Goal: Navigation & Orientation: Find specific page/section

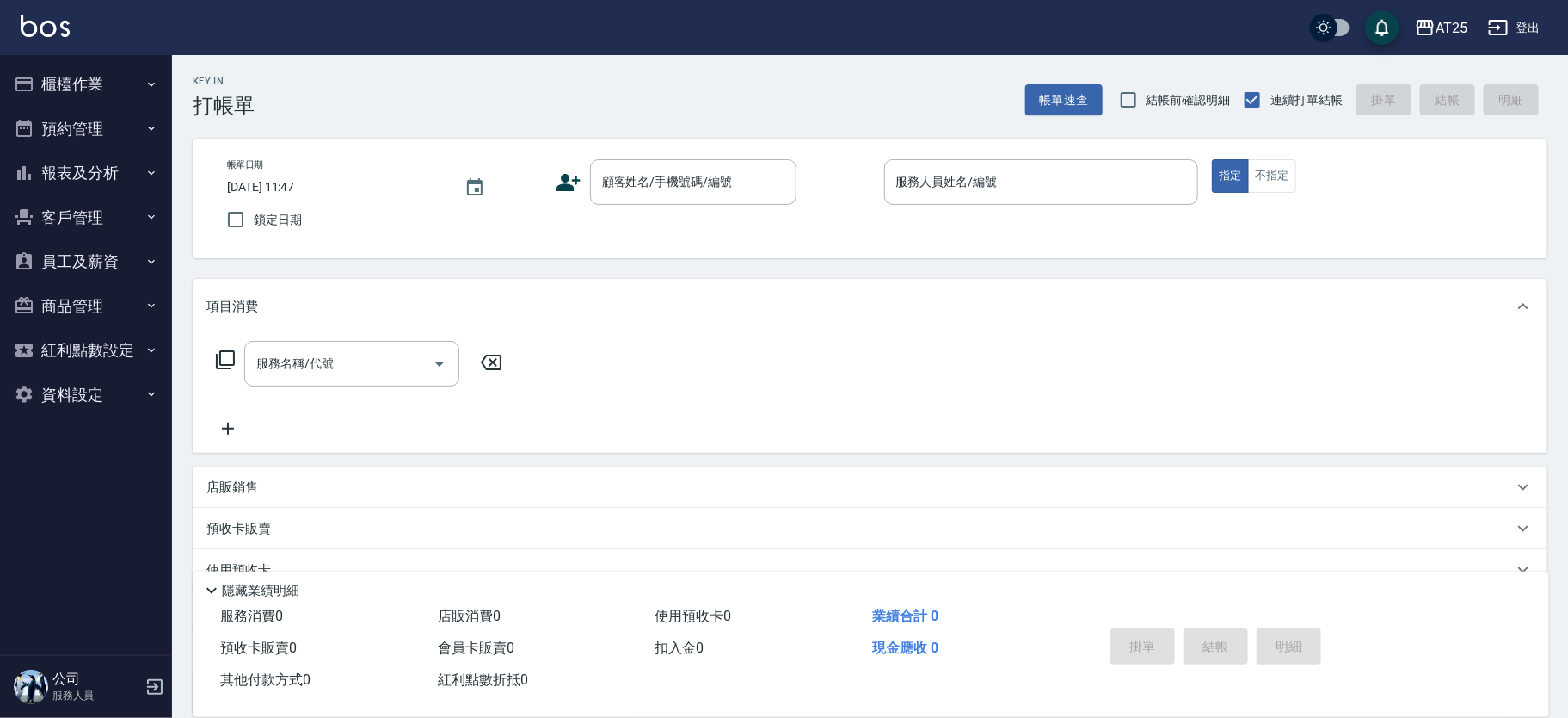
click at [837, 603] on div "使用預收卡 0" at bounding box center [757, 616] width 217 height 32
click at [126, 89] on button "櫃檯作業" at bounding box center [86, 84] width 158 height 45
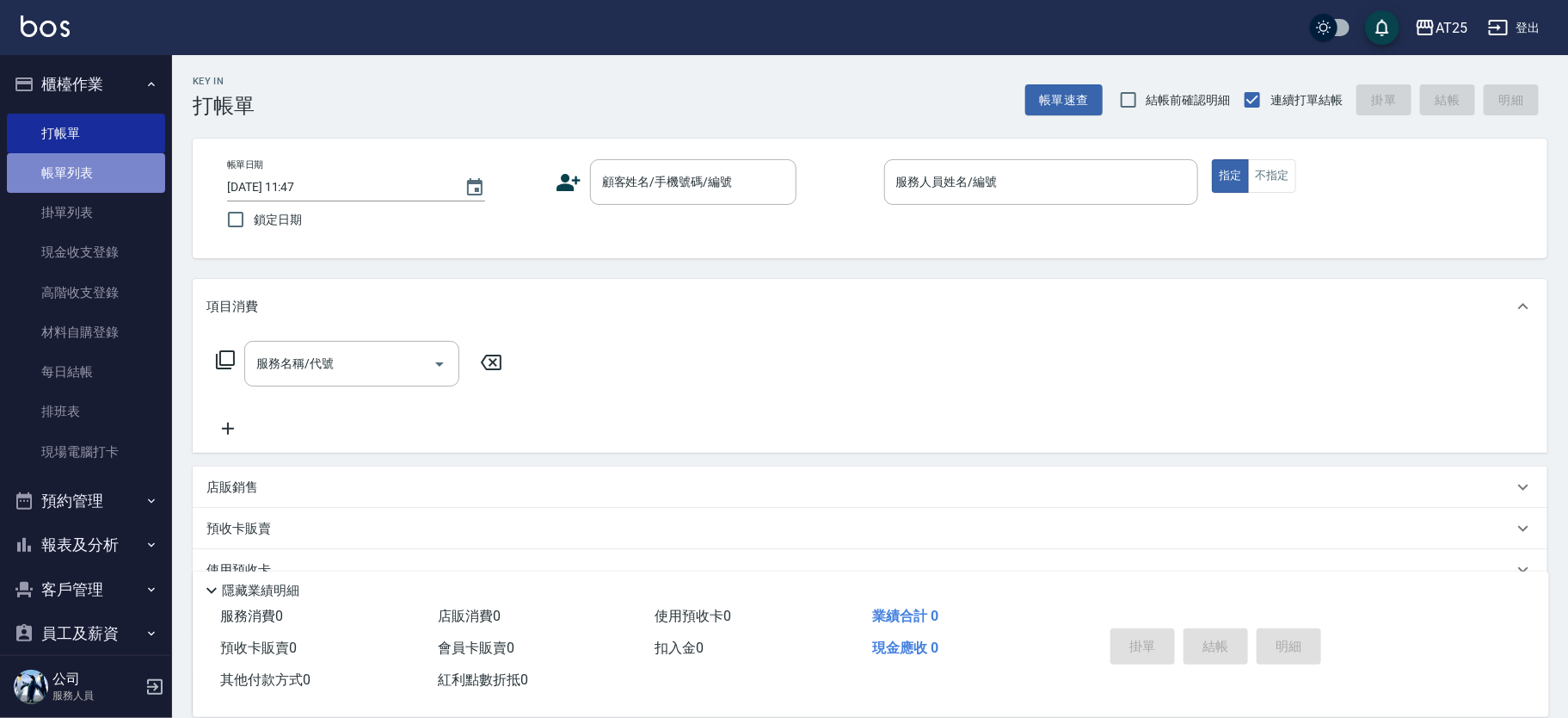
click at [126, 173] on link "帳單列表" at bounding box center [86, 172] width 158 height 39
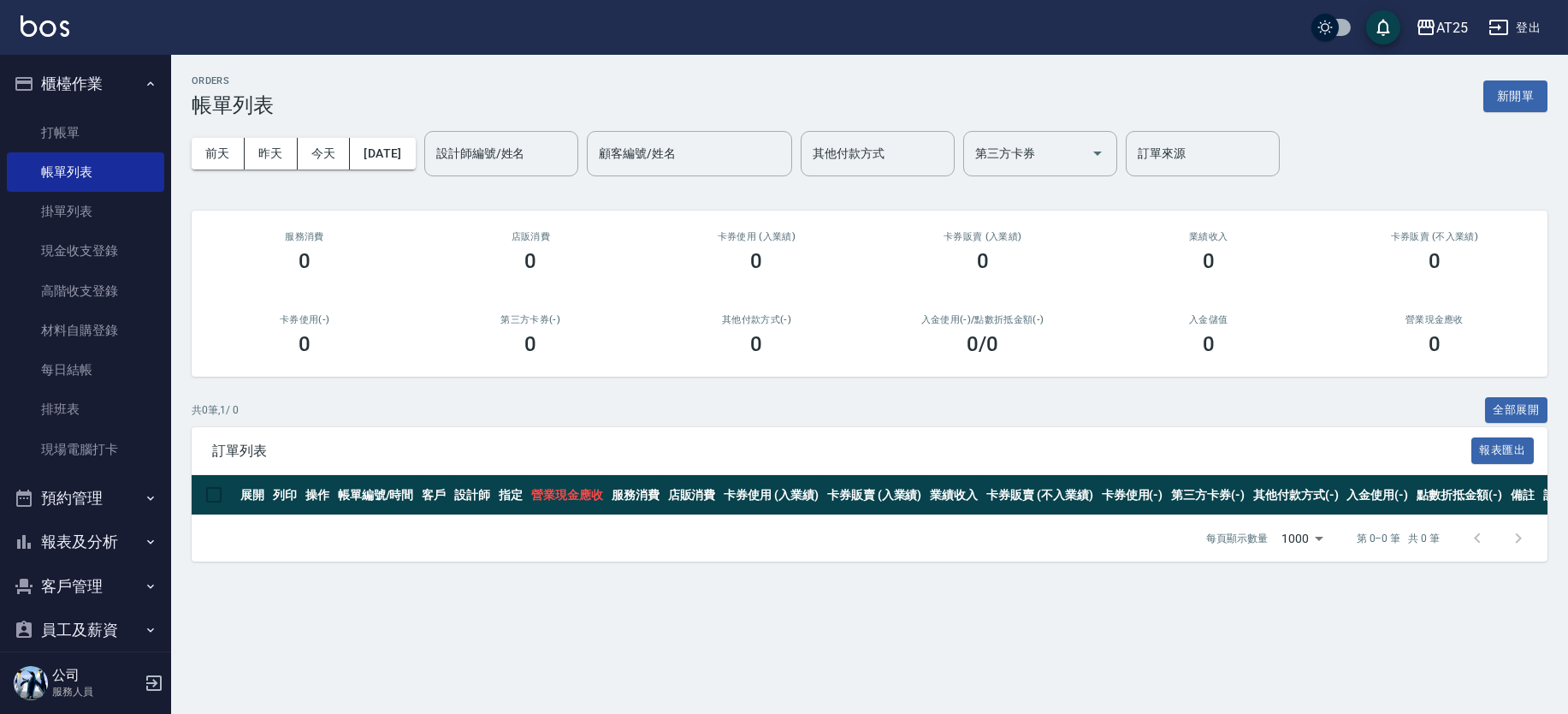
scroll to position [152, 0]
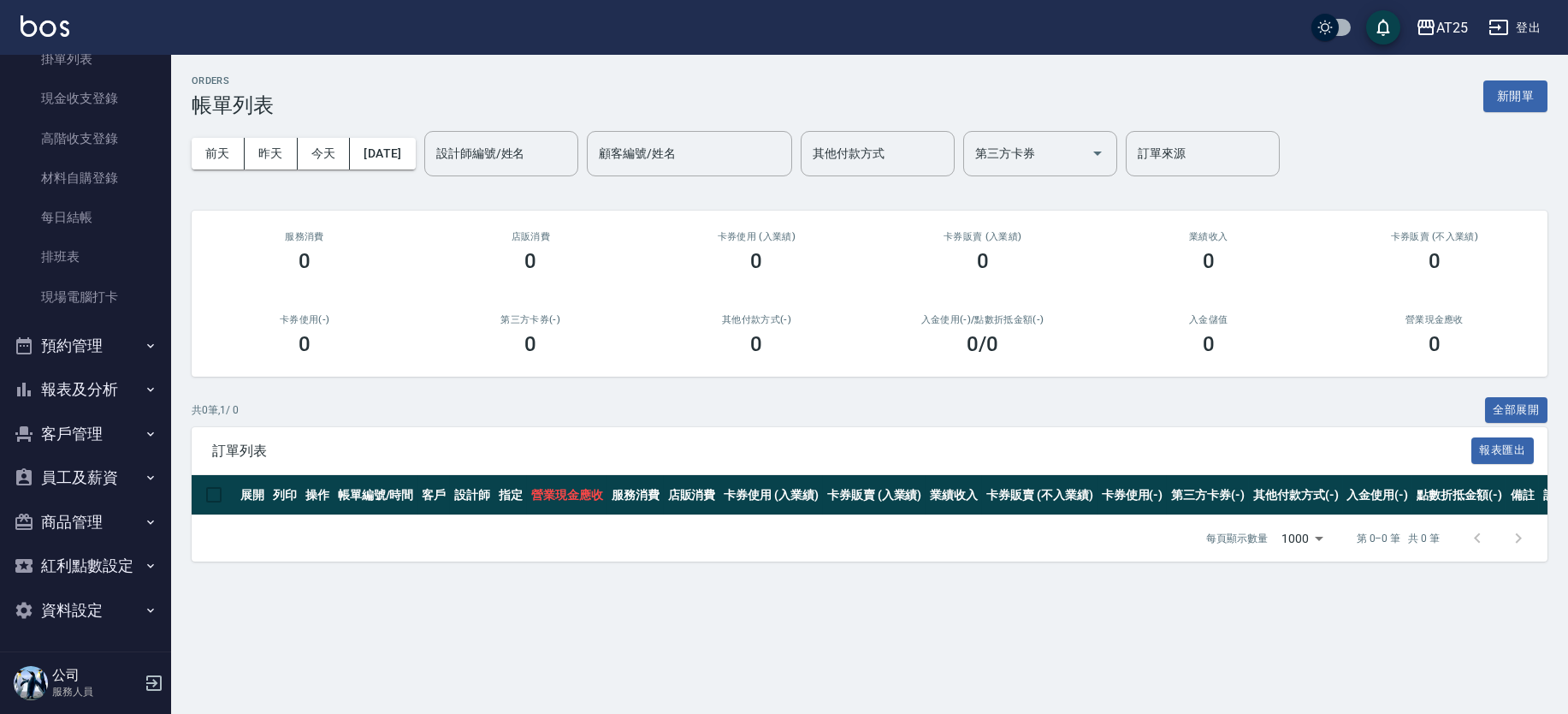
drag, startPoint x: 121, startPoint y: 383, endPoint x: 151, endPoint y: 371, distance: 32.3
click at [121, 383] on button "報表及分析" at bounding box center [86, 389] width 157 height 44
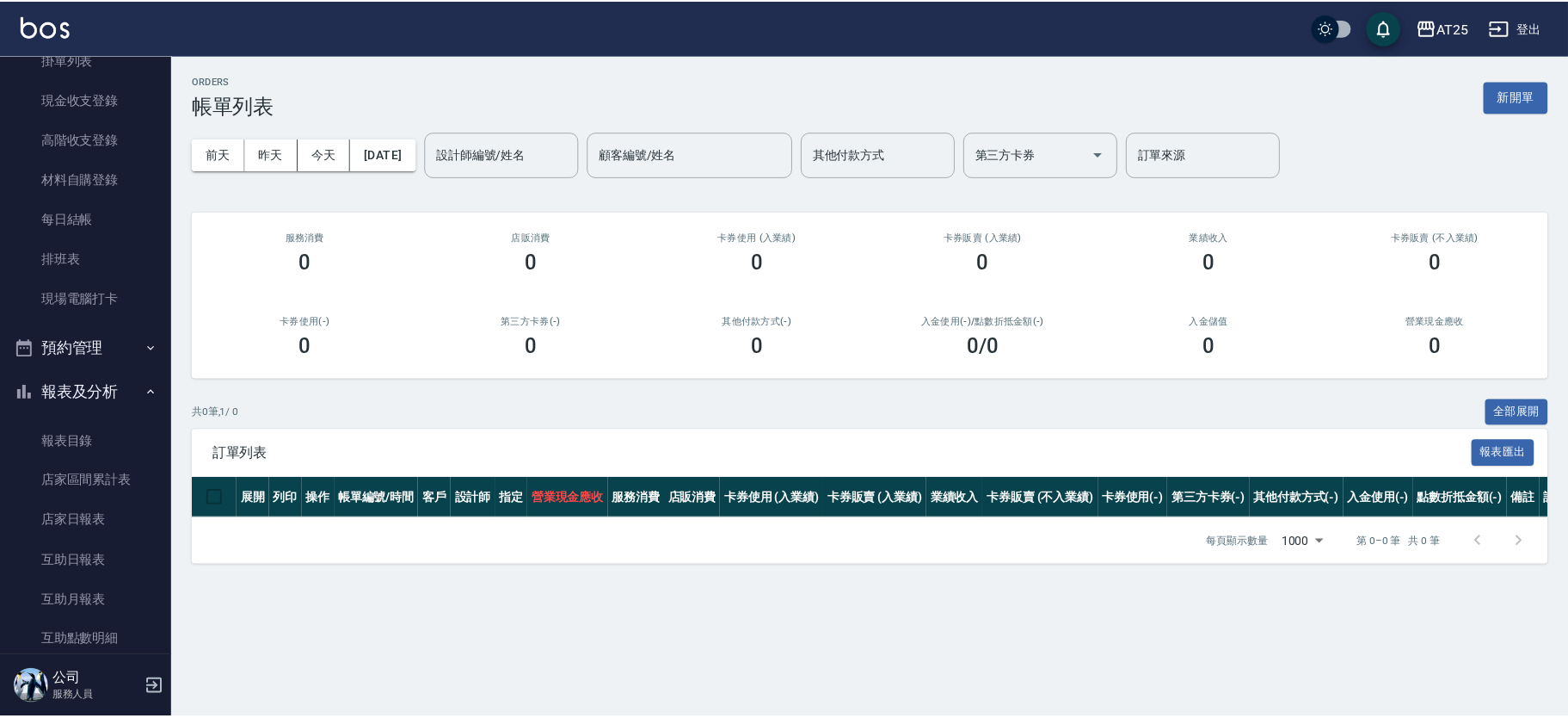
scroll to position [377, 0]
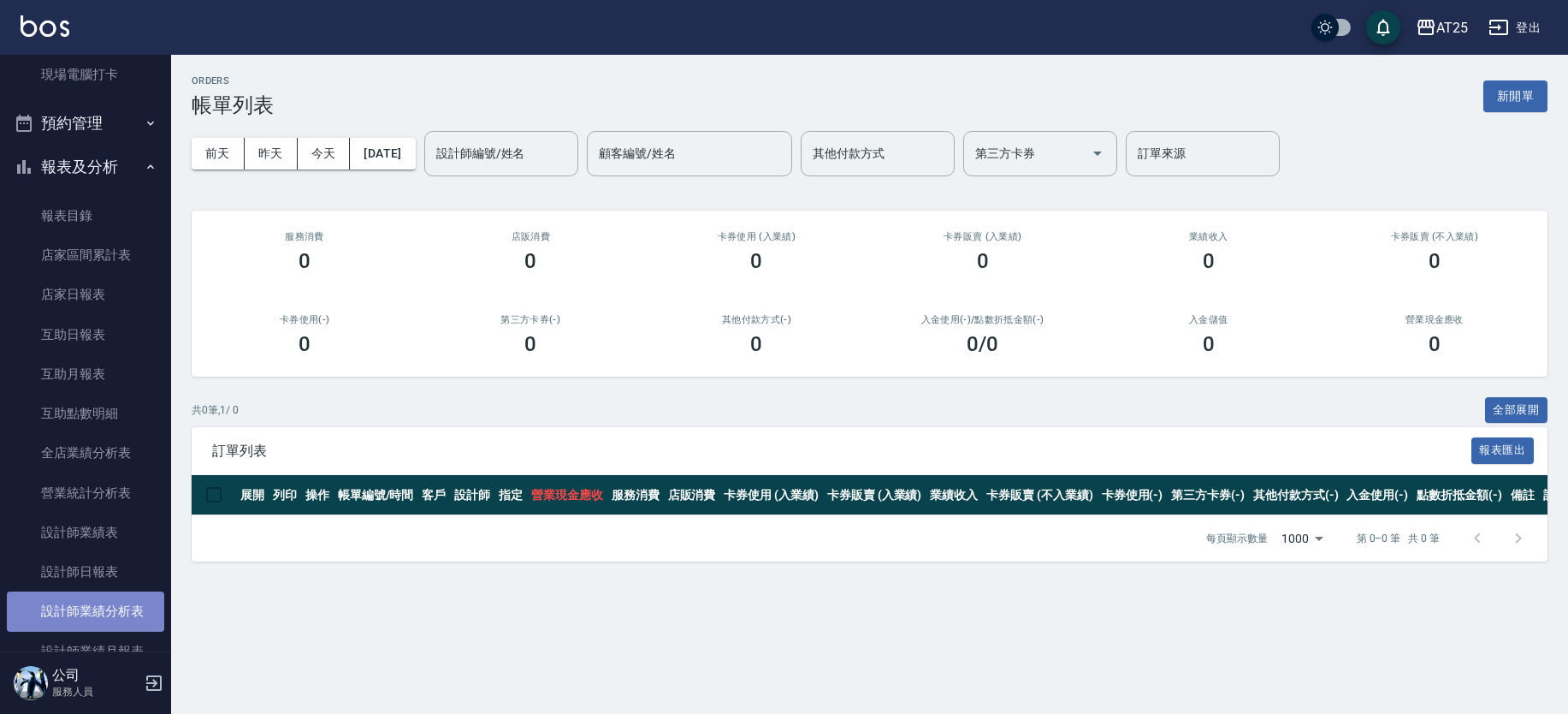
click at [120, 603] on link "設計師業績分析表" at bounding box center [86, 610] width 157 height 39
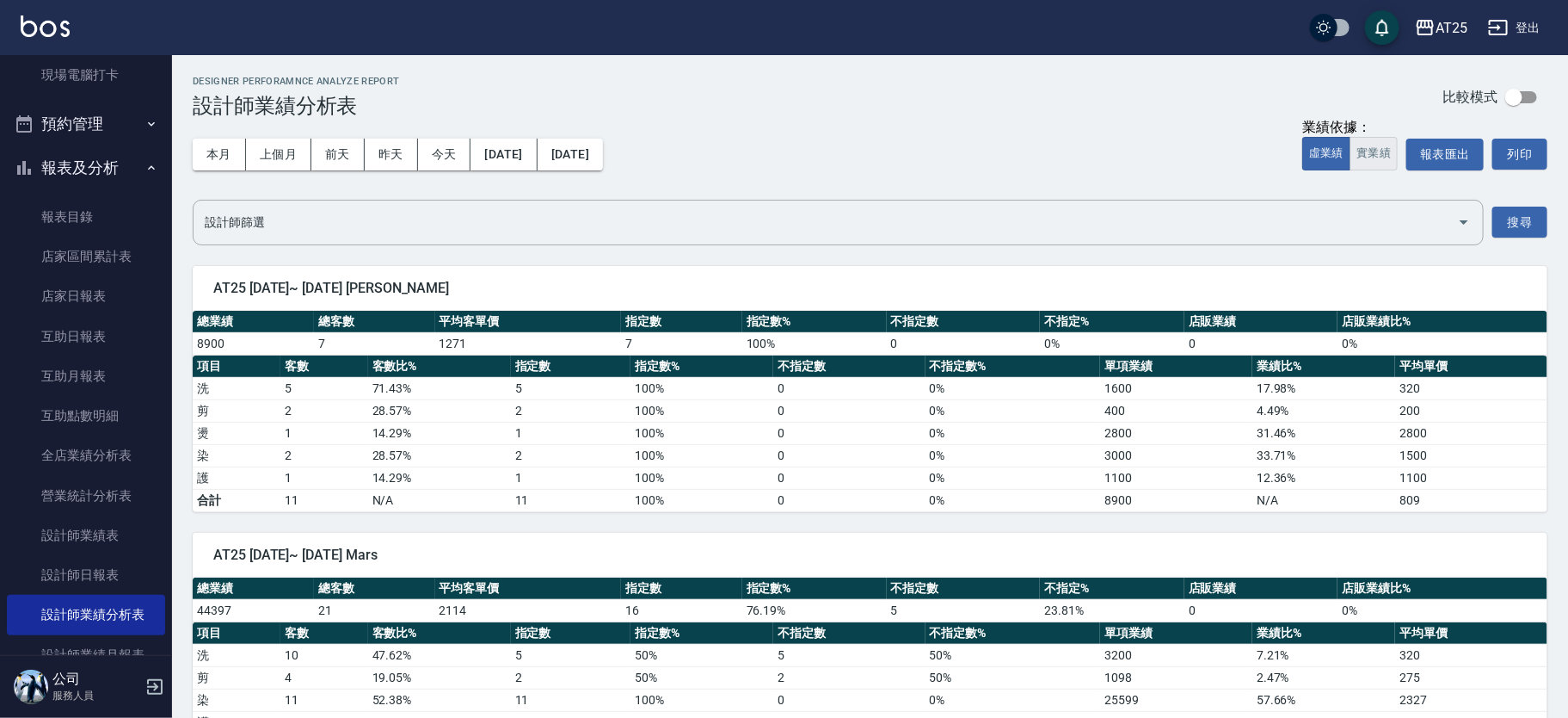
click at [1389, 154] on button "實業績" at bounding box center [1373, 153] width 48 height 34
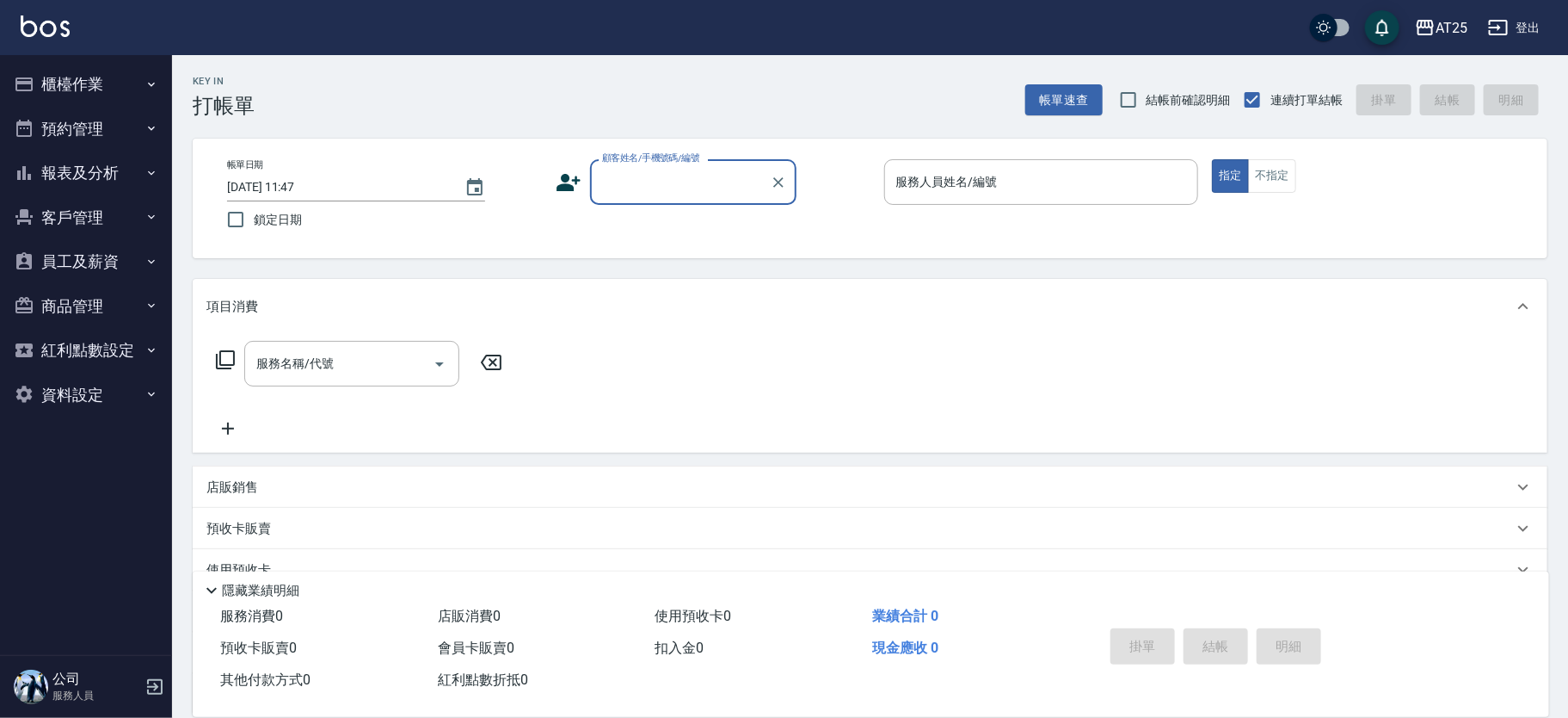
click at [118, 167] on button "報表及分析" at bounding box center [86, 172] width 158 height 45
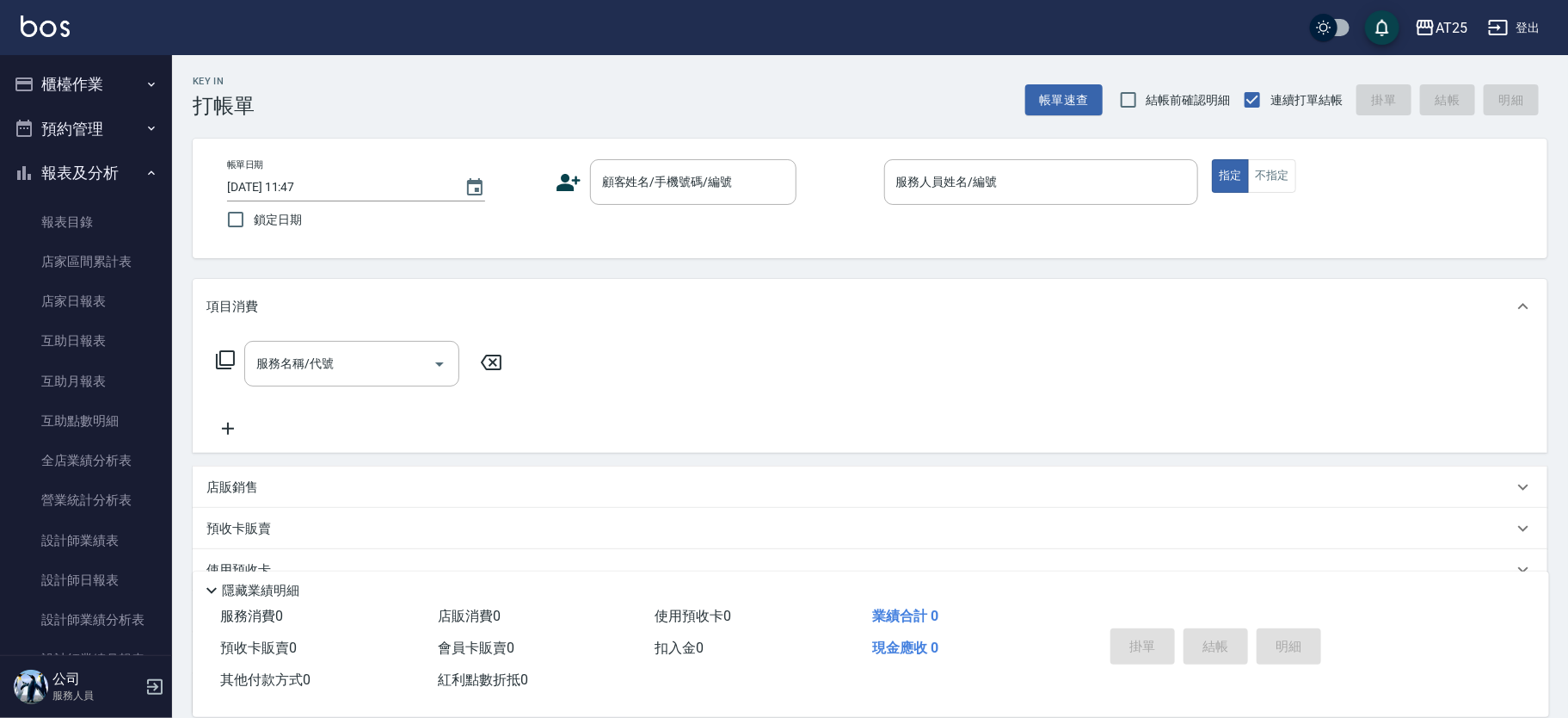
click at [122, 92] on button "櫃檯作業" at bounding box center [86, 84] width 158 height 45
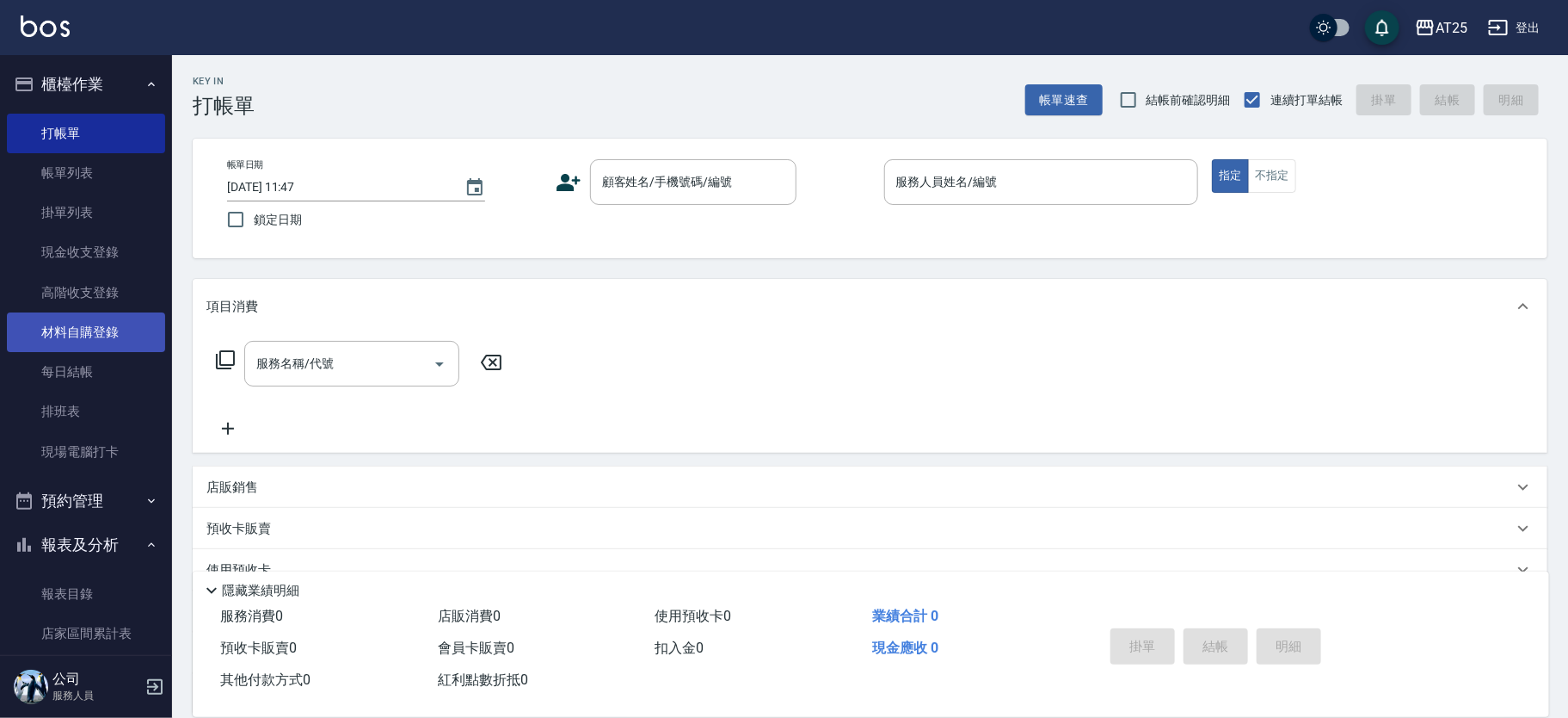
click at [97, 330] on link "材料自購登錄" at bounding box center [86, 331] width 158 height 39
